Goal: Task Accomplishment & Management: Complete application form

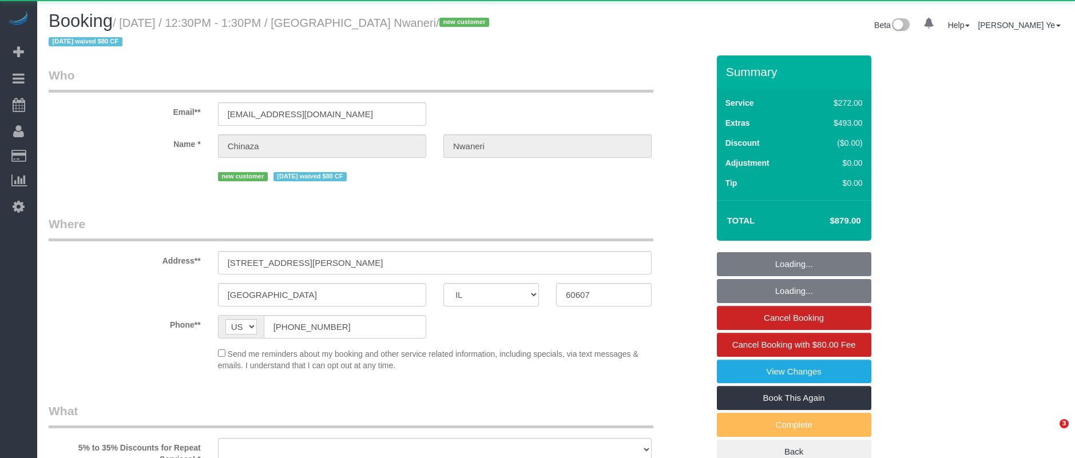
select select "IL"
select select "object:965"
select select "string:fspay-25149b6a-3529-4f14-80b5-01f13894909e"
select select "513"
select select "8"
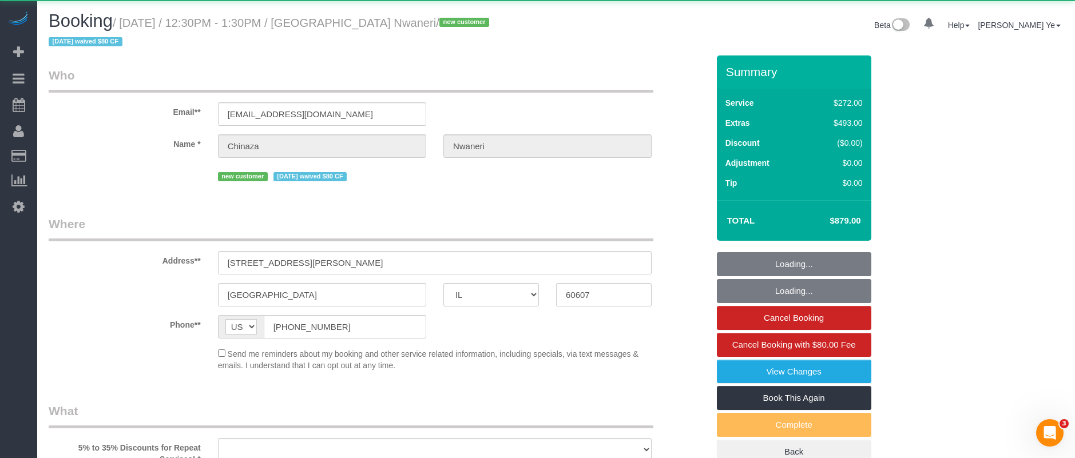
select select "number:1"
select select "number:58"
select select "number:139"
select select "number:106"
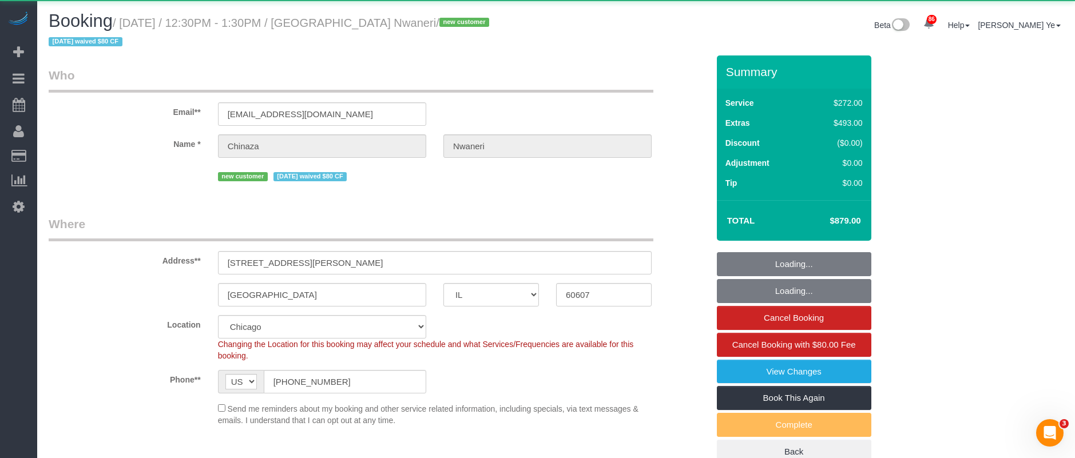
select select "spot1"
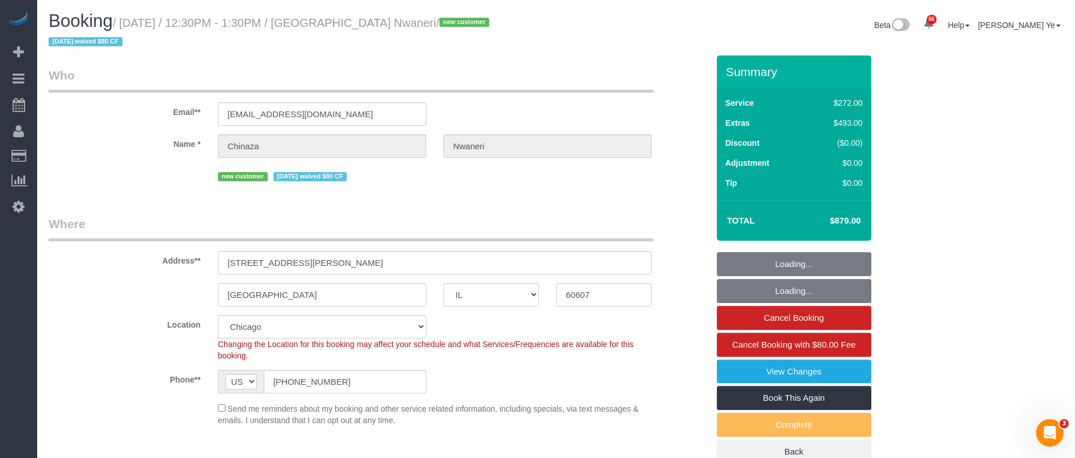
select select "8"
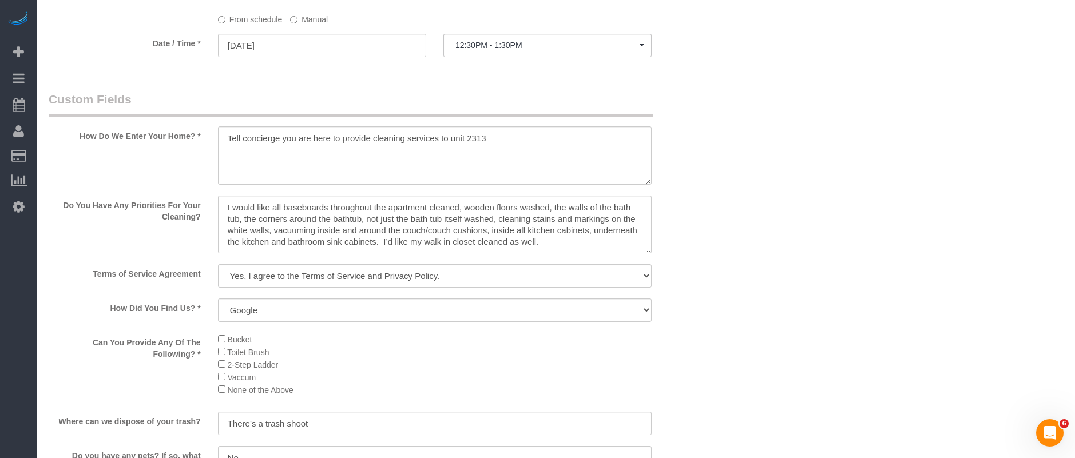
scroll to position [1310, 0]
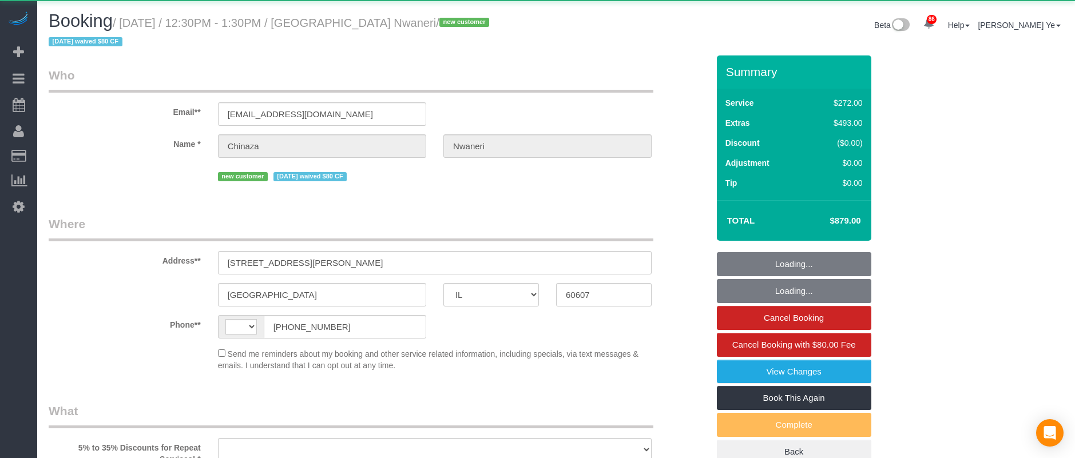
select select "IL"
select select "string:fspay-25149b6a-3529-4f14-80b5-01f13894909e"
select select "string:US"
select select "object:1189"
select select "513"
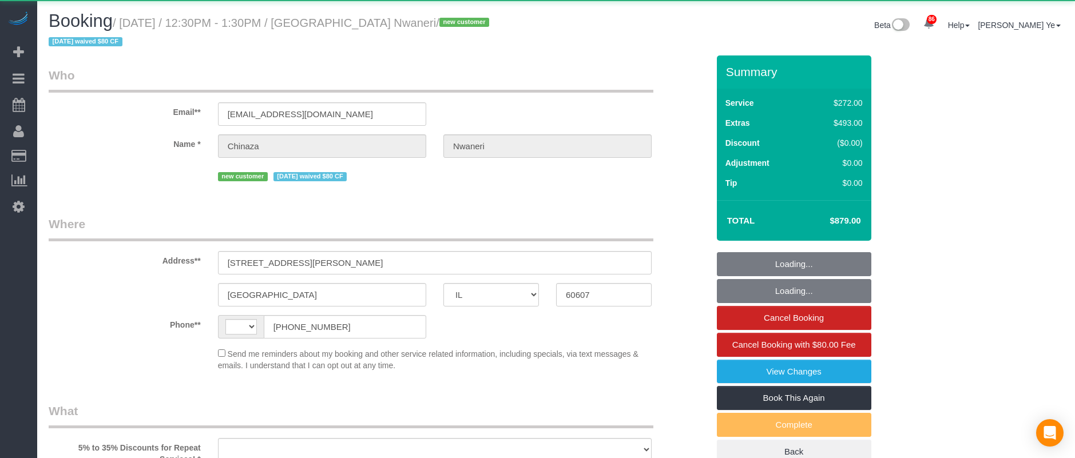
select select "8"
select select "number:1"
select select "number:58"
select select "number:139"
select select "number:106"
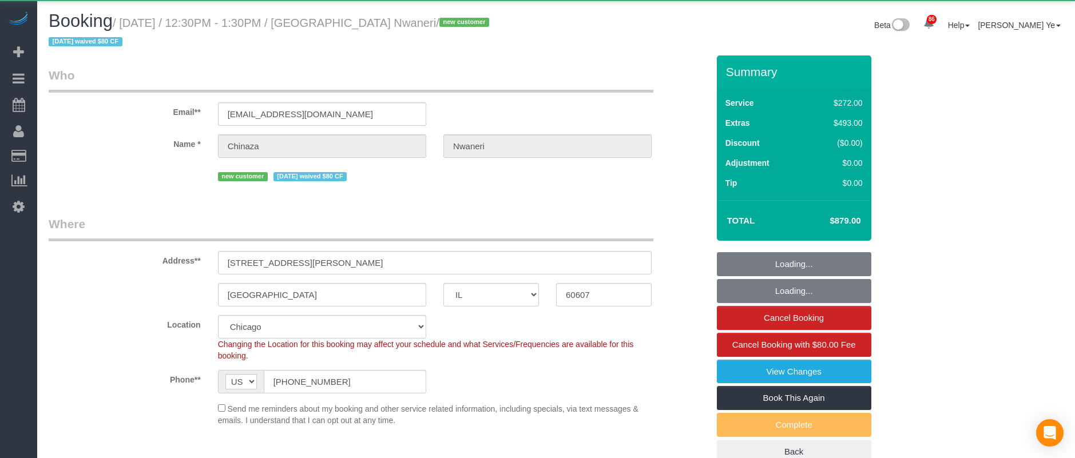
select select "spot1"
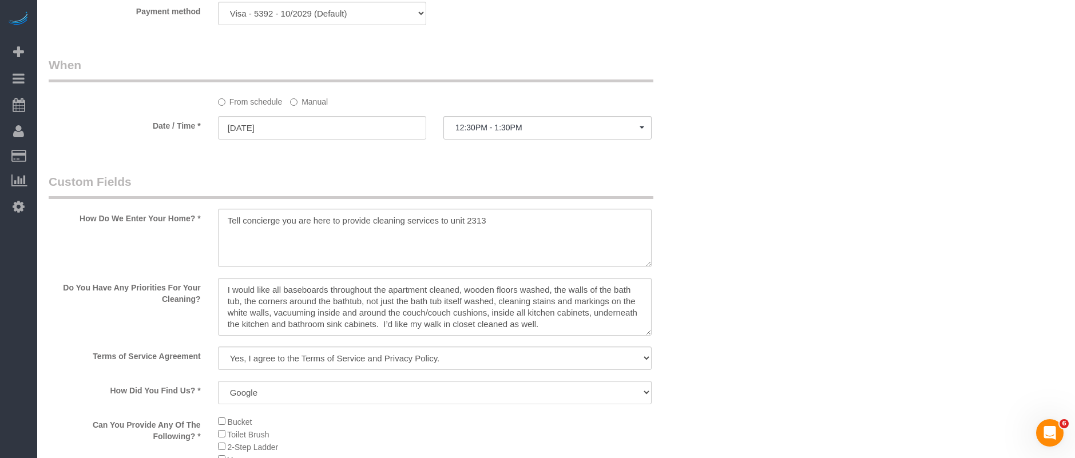
scroll to position [1223, 0]
drag, startPoint x: 228, startPoint y: 219, endPoint x: 551, endPoint y: 241, distance: 323.5
click at [551, 241] on textarea at bounding box center [435, 236] width 434 height 58
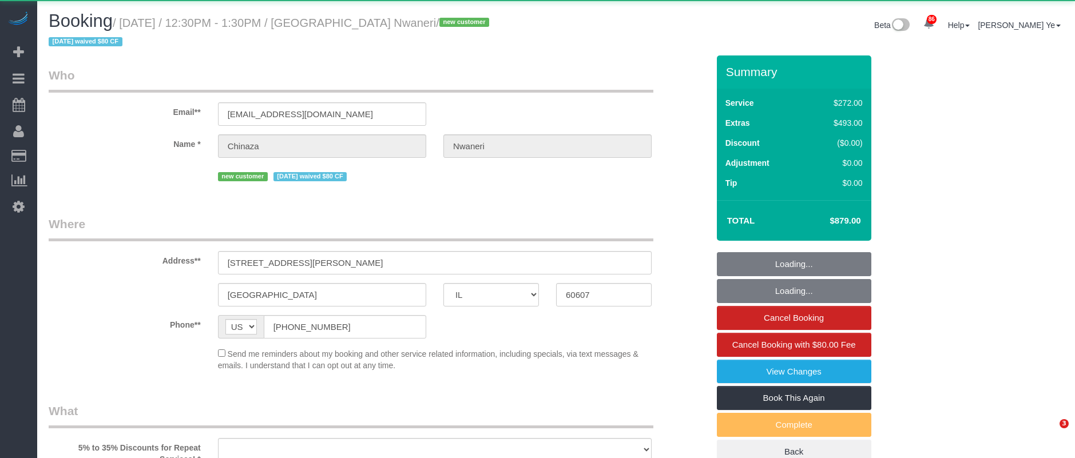
select select "IL"
select select "object:813"
select select "string:fspay-25149b6a-3529-4f14-80b5-01f13894909e"
select select "513"
select select "8"
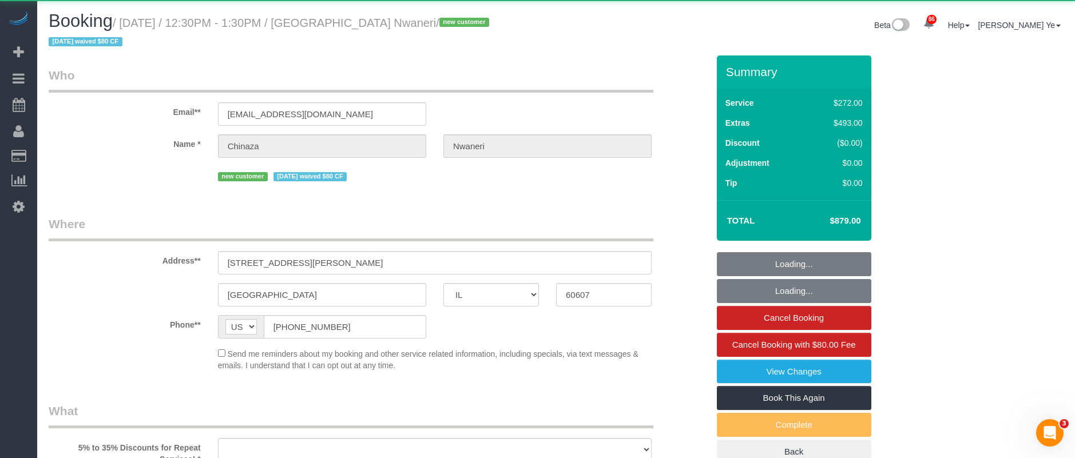
select select "spot1"
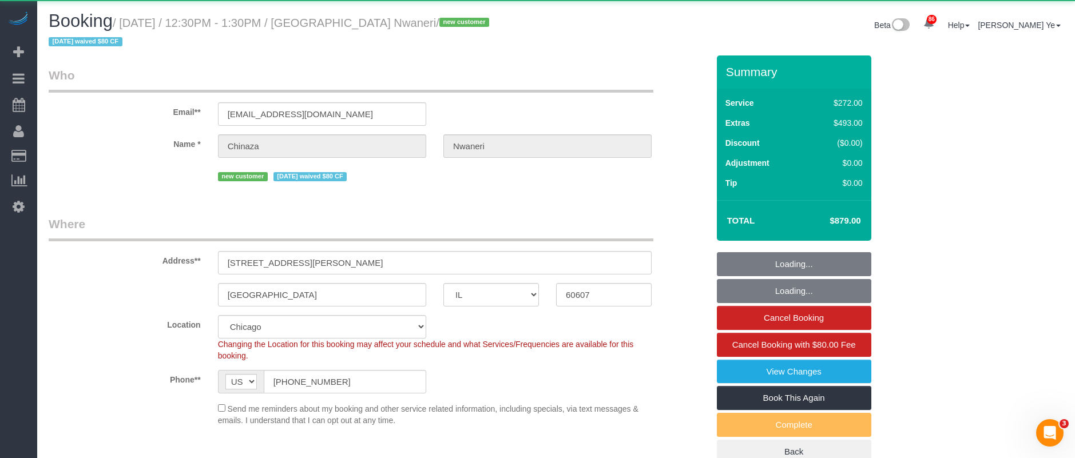
select select "object:1194"
select select "number:1"
select select "number:58"
select select "number:139"
select select "number:106"
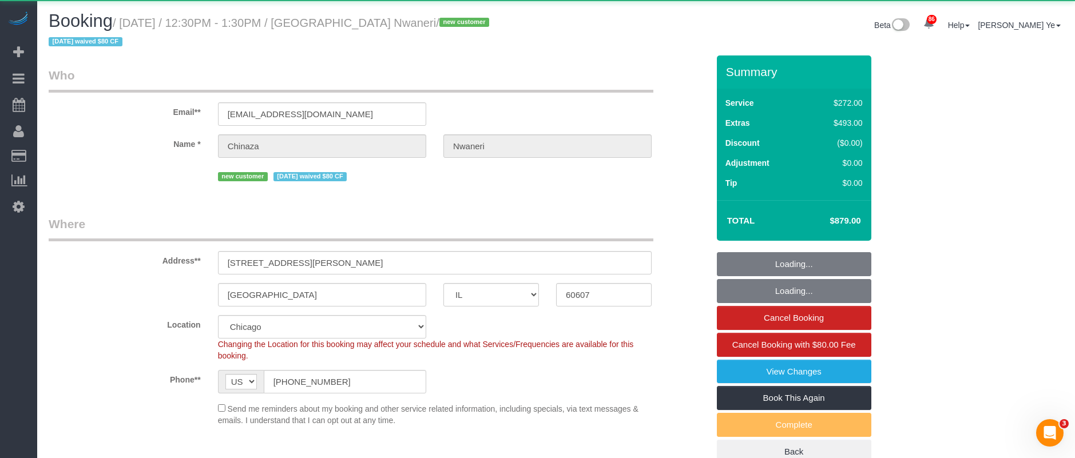
select select "8"
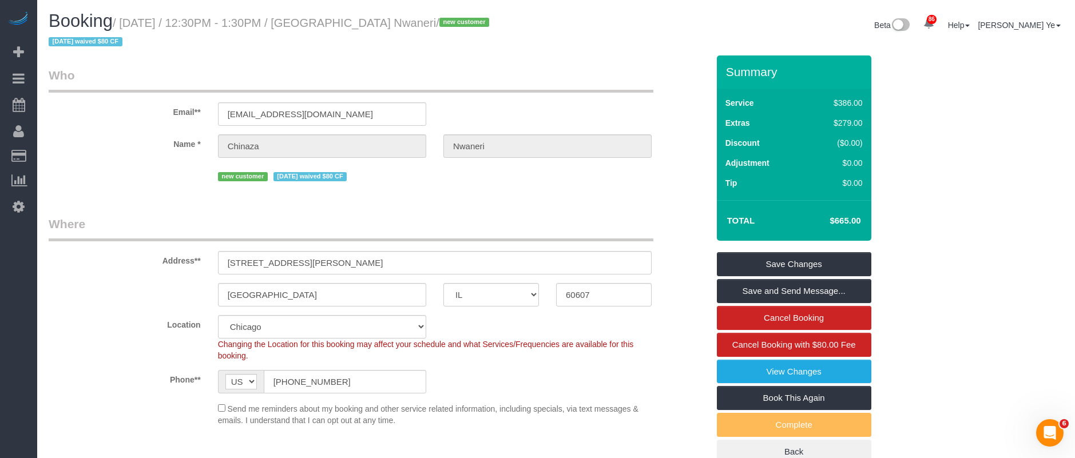
select select "spot6"
